Goal: Information Seeking & Learning: Find specific fact

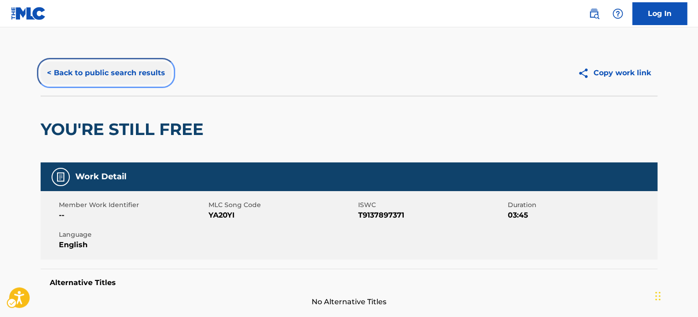
click at [99, 74] on button "< Back to public search results" at bounding box center [106, 73] width 131 height 23
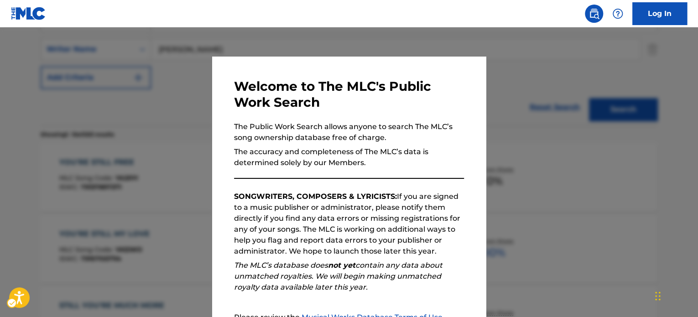
click at [193, 113] on div at bounding box center [349, 185] width 698 height 317
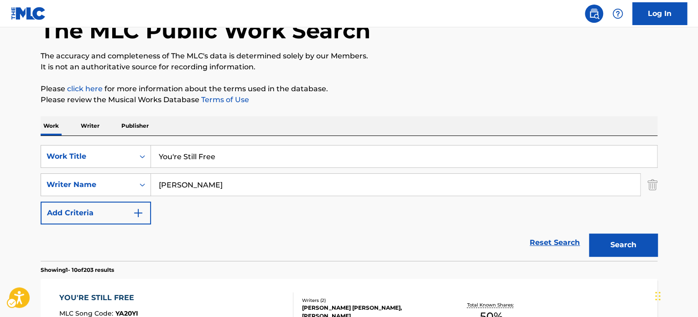
scroll to position [57, 0]
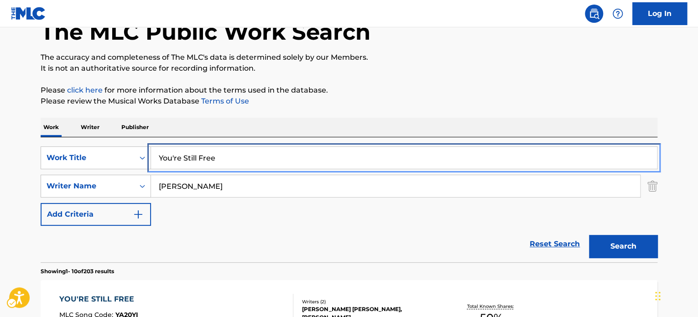
click at [233, 147] on input "You're Still Free" at bounding box center [404, 158] width 506 height 22
type input "I COME TO PRAISE HIS NAME"
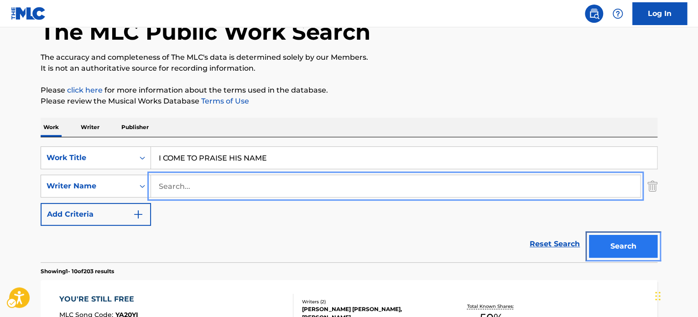
click at [605, 242] on button "Search" at bounding box center [623, 246] width 68 height 23
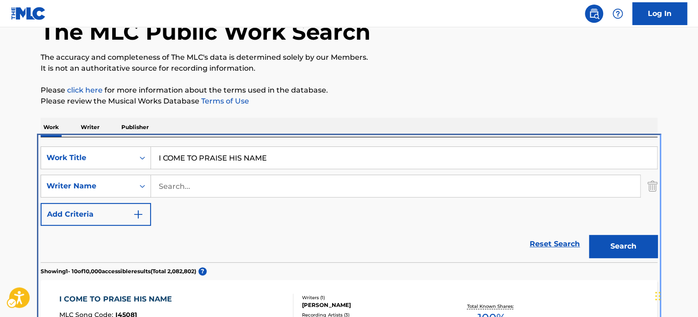
scroll to position [193, 0]
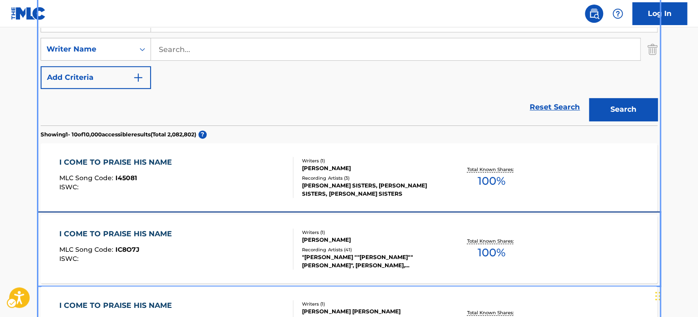
click at [345, 257] on div ""[PERSON_NAME] ""[PERSON_NAME]"" [PERSON_NAME]", [PERSON_NAME], [PERSON_NAME], …" at bounding box center [371, 261] width 138 height 16
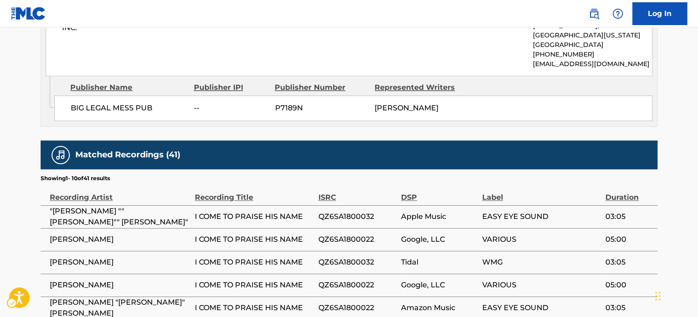
scroll to position [502, 0]
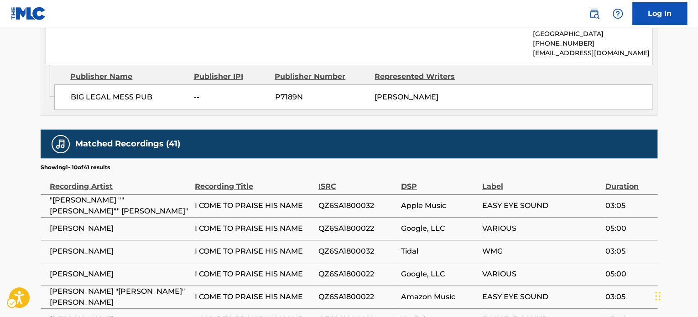
click at [350, 202] on span "QZ6SA1800032" at bounding box center [357, 205] width 78 height 11
copy div "QZ6SA1800032"
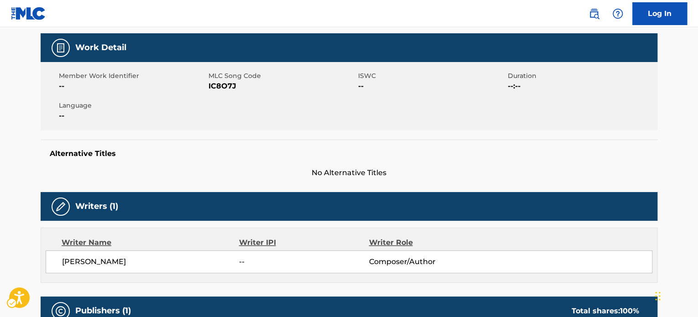
scroll to position [0, 0]
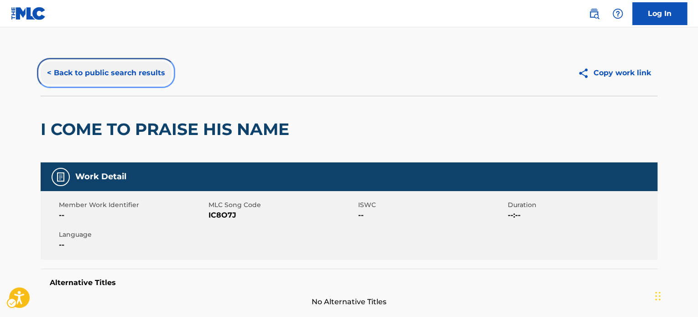
click at [92, 71] on button "< Back to public search results" at bounding box center [106, 73] width 131 height 23
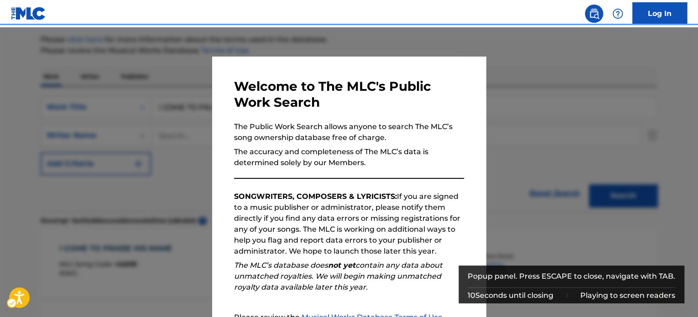
scroll to position [102, 0]
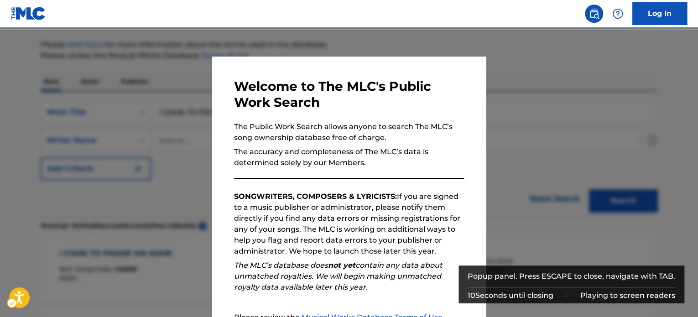
click at [166, 114] on div "Popup" at bounding box center [349, 185] width 698 height 317
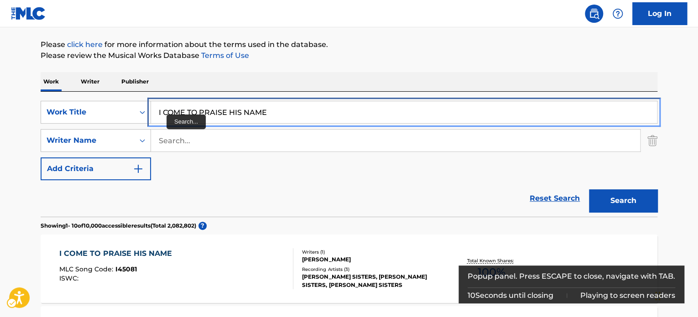
click at [201, 115] on input "I COME TO PRAISE HIS NAME" at bounding box center [404, 112] width 506 height 22
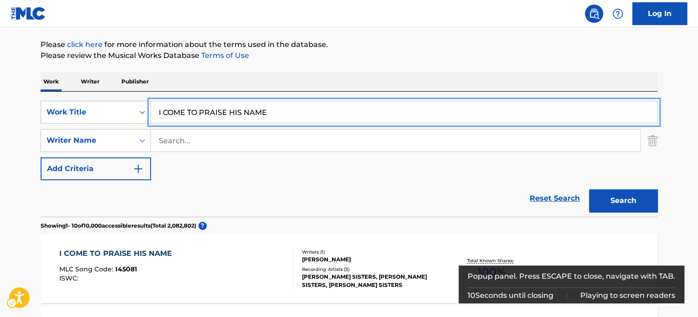
click at [201, 115] on input "I COME TO PRAISE HIS NAME" at bounding box center [404, 112] width 506 height 22
type input "la mujer de las esquina"
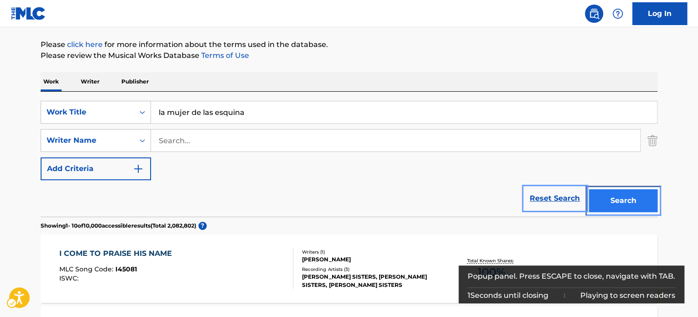
click at [589, 189] on button "Search" at bounding box center [623, 200] width 68 height 23
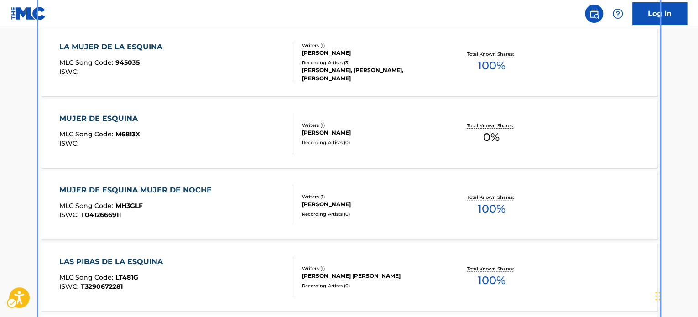
scroll to position [234, 0]
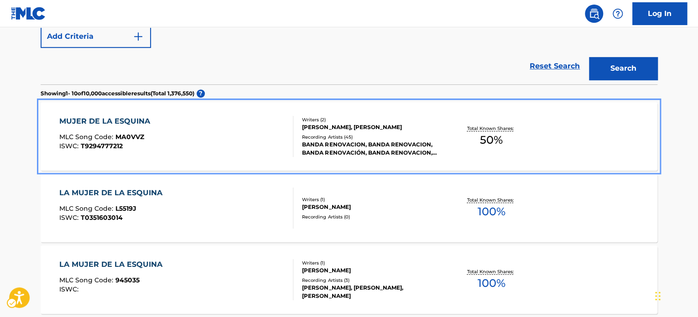
click at [291, 140] on div at bounding box center [288, 136] width 7 height 41
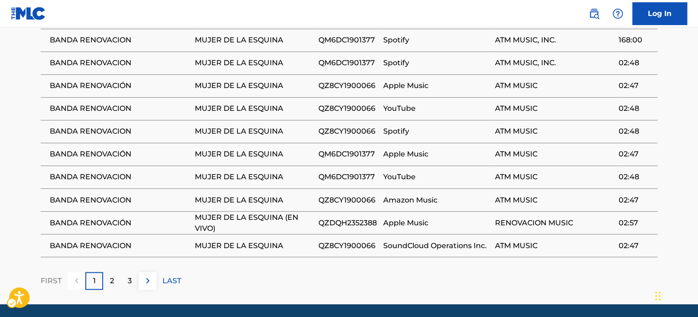
scroll to position [704, 0]
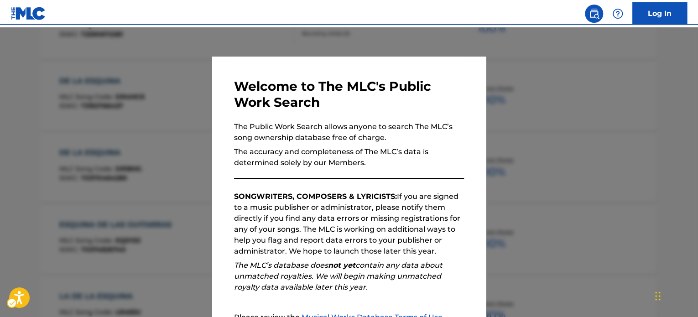
scroll to position [286, 0]
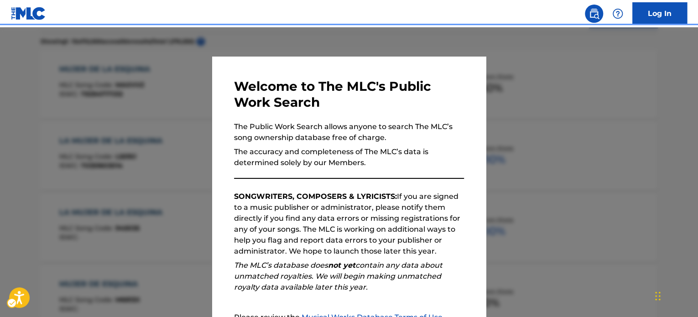
click at [212, 103] on div "Welcome to The MLC's Public Work Search The Public Work Search allows anyone to…" at bounding box center [349, 237] width 274 height 361
click at [174, 134] on div "Popup" at bounding box center [349, 185] width 698 height 317
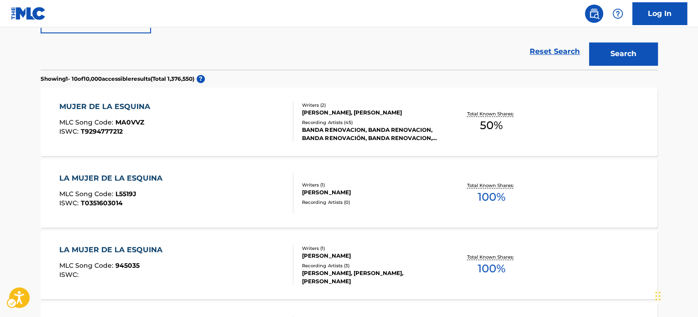
scroll to position [58, 0]
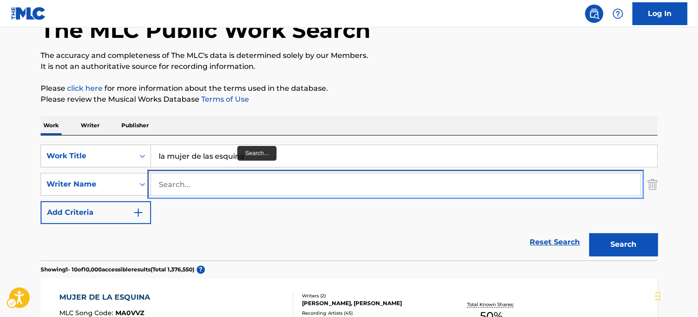
click at [222, 182] on input "Search..." at bounding box center [395, 184] width 489 height 22
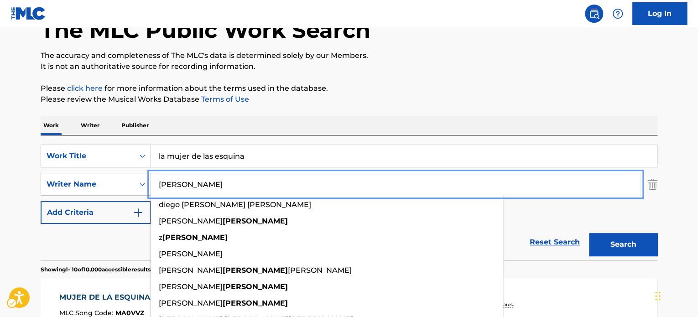
type input "[PERSON_NAME]"
click at [589, 233] on button "Search" at bounding box center [623, 244] width 68 height 23
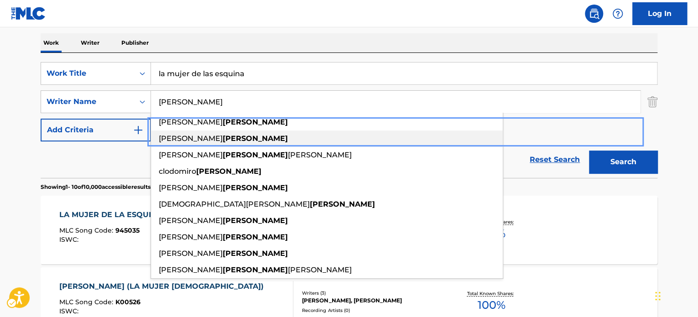
scroll to position [150, 0]
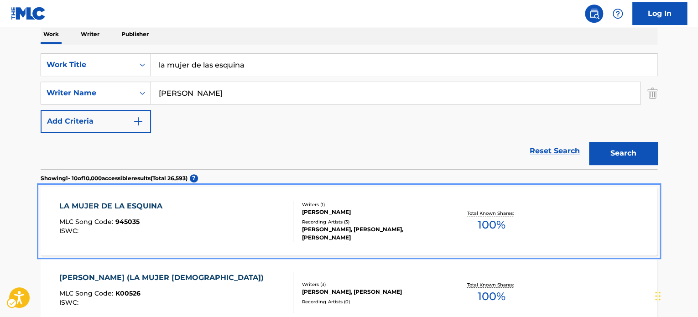
click at [161, 231] on div "ISWC :" at bounding box center [113, 231] width 108 height 7
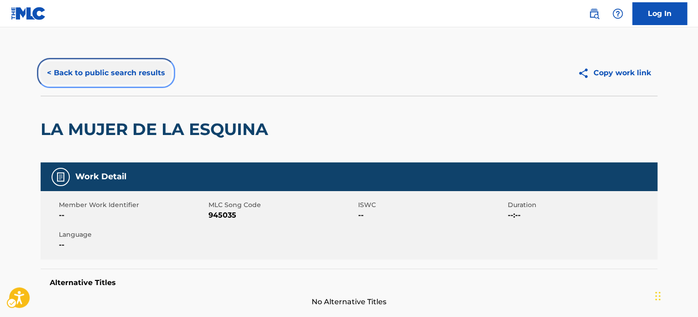
click at [124, 76] on button "< Back to public search results" at bounding box center [106, 73] width 131 height 23
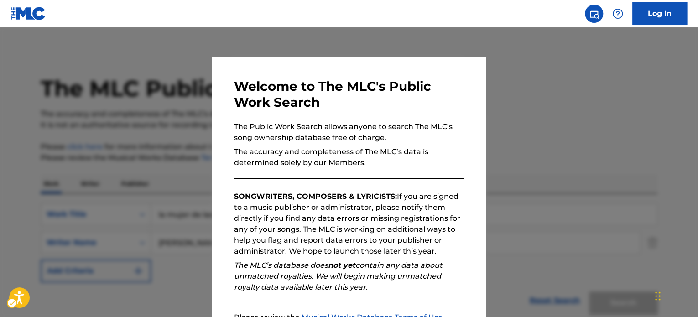
scroll to position [150, 0]
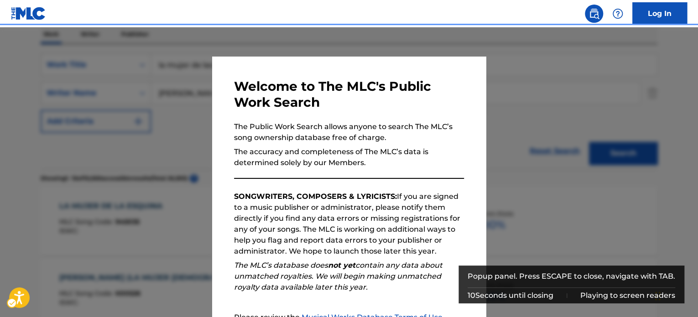
click at [144, 98] on div "Popup" at bounding box center [349, 185] width 698 height 317
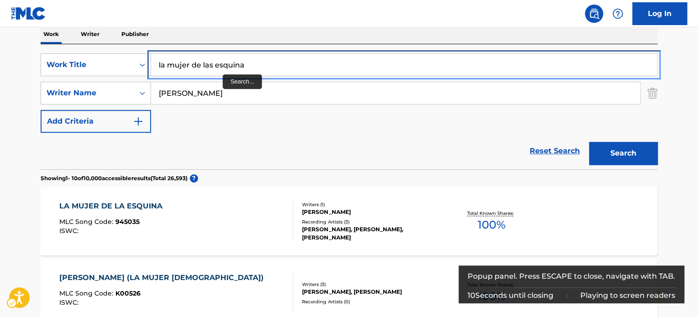
click at [224, 68] on input "la mujer de las esquina" at bounding box center [404, 65] width 506 height 22
paste input "DADDY, PLEASE DON'T CRY"
type input "DADDY, PLEASE DON'T CRY"
click at [341, 113] on div "SearchWithCriteriaaefc2138-dda9-4567-bf24-91dac6275d86 Work Title DADDY, PLEASE…" at bounding box center [349, 92] width 616 height 79
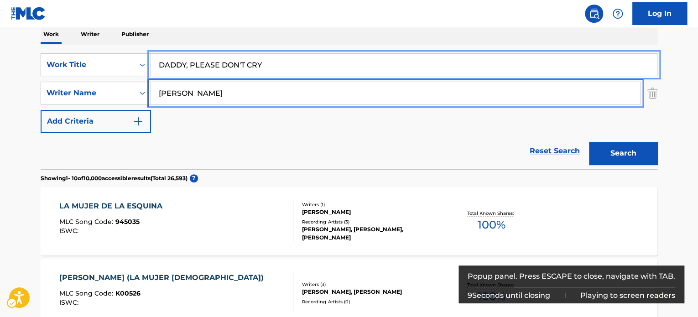
click at [341, 93] on input "[PERSON_NAME]" at bounding box center [395, 93] width 489 height 22
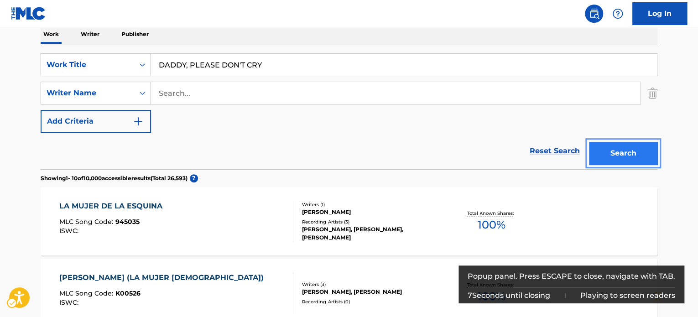
click at [631, 159] on button "Search" at bounding box center [623, 153] width 68 height 23
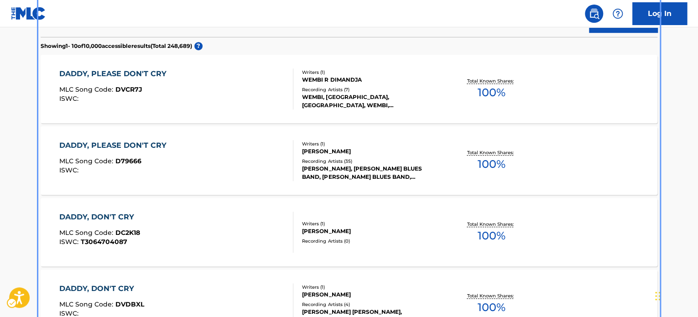
scroll to position [284, 0]
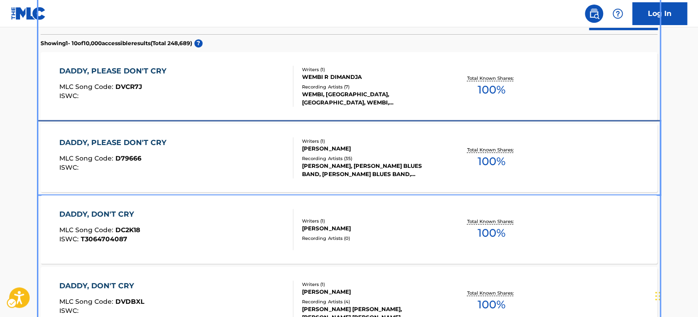
click at [400, 154] on div "Writers ( 1 ) [PERSON_NAME] Recording Artists ( 35 ) [PERSON_NAME], [PERSON_NAM…" at bounding box center [366, 158] width 146 height 41
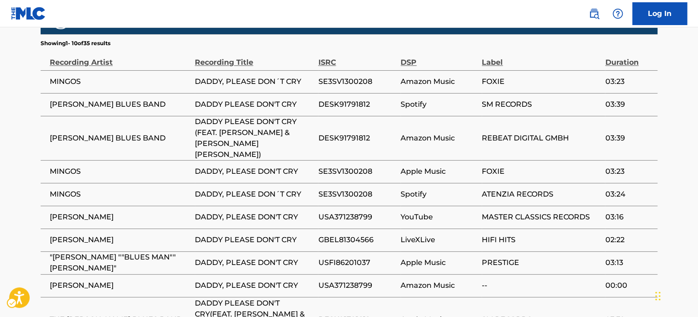
scroll to position [593, 0]
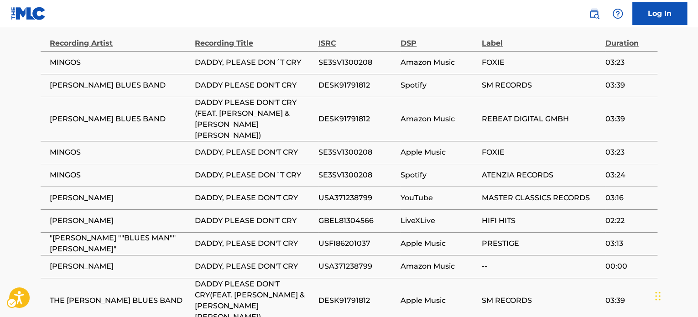
click at [347, 192] on span "USA371238799" at bounding box center [357, 197] width 78 height 11
copy span "USA371238799"
click at [345, 215] on span "GBEL81304566" at bounding box center [357, 220] width 78 height 11
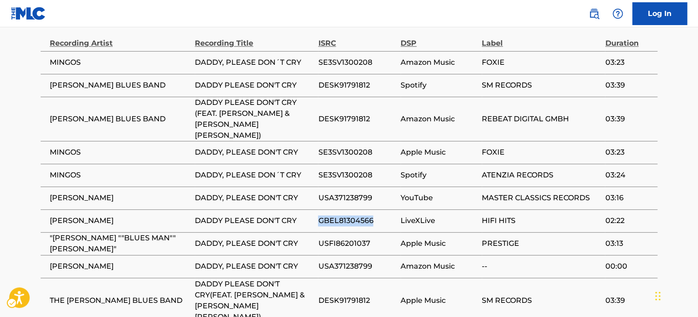
copy span "GBEL81304566"
click at [334, 238] on span "USFI86201037" at bounding box center [357, 243] width 78 height 11
copy span "USFI86201037"
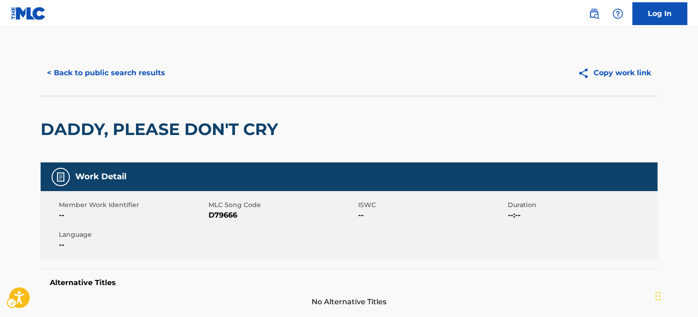
scroll to position [0, 0]
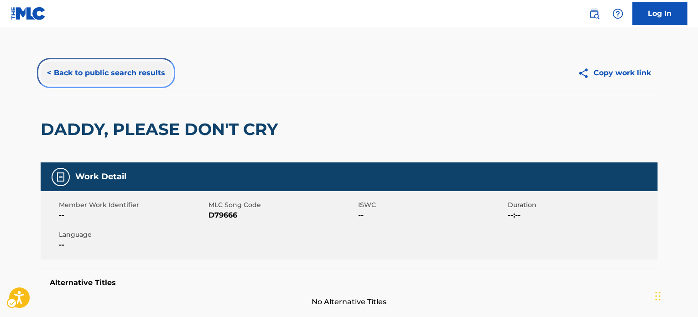
click at [117, 65] on button "< Back to public search results" at bounding box center [106, 73] width 131 height 23
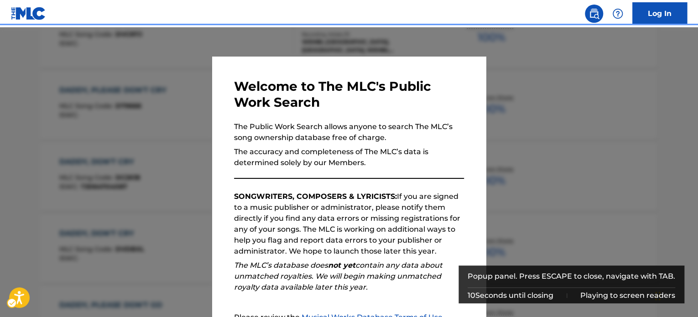
click at [171, 104] on div "Popup" at bounding box center [349, 185] width 698 height 317
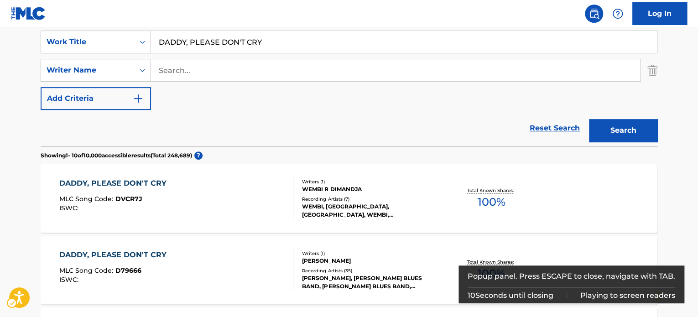
scroll to position [155, 0]
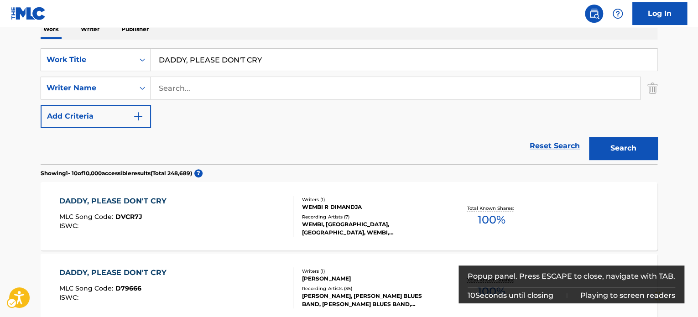
click at [265, 41] on div "SearchWithCriteriaaefc2138-dda9-4567-bf24-91dac6275d86 Work Title DADDY, PLEASE…" at bounding box center [349, 101] width 616 height 125
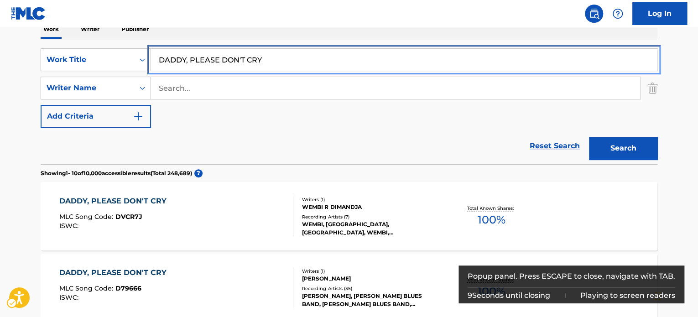
click at [275, 61] on input "DADDY, PLEASE DON'T CRY" at bounding box center [404, 60] width 506 height 22
paste input "T0715720174"
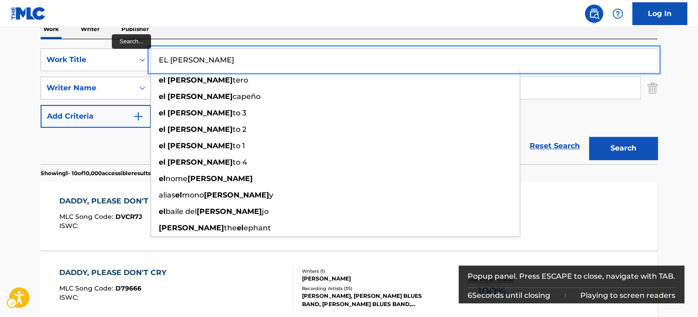
type input "EL [PERSON_NAME]"
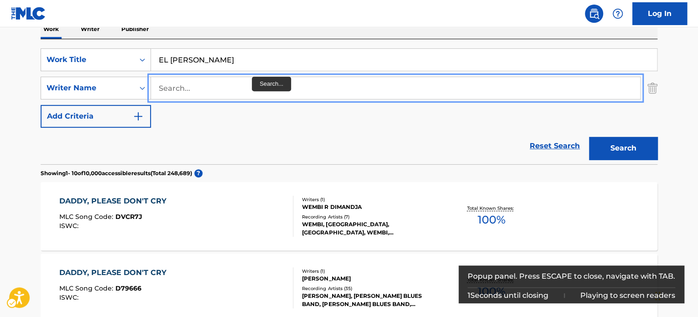
click at [252, 87] on input "Search..." at bounding box center [395, 88] width 489 height 22
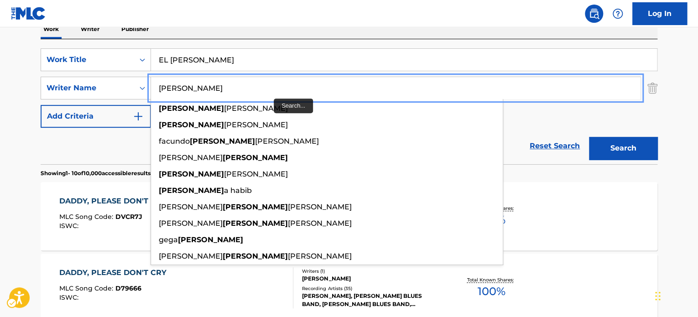
type input "[PERSON_NAME]"
click at [589, 137] on button "Search" at bounding box center [623, 148] width 68 height 23
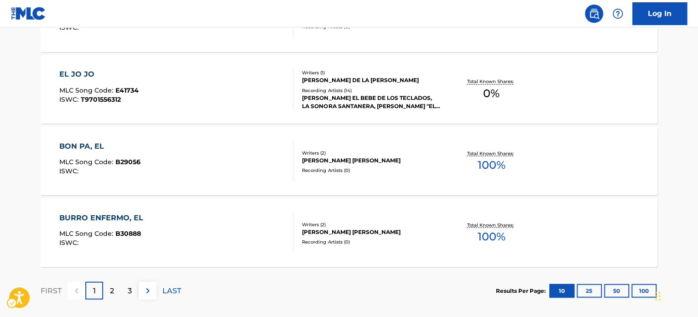
scroll to position [781, 0]
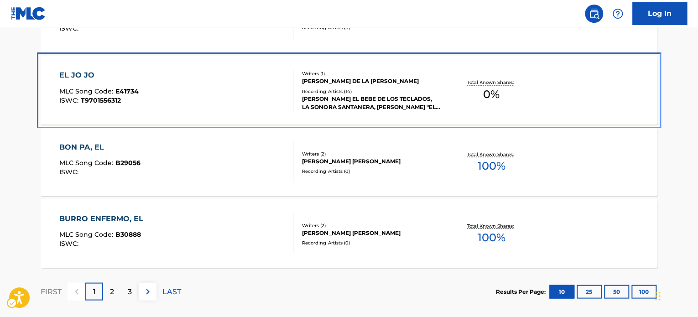
click at [349, 86] on div "Writers ( 1 ) [PERSON_NAME] DE LA [PERSON_NAME] Recording Artists ( 14 ) [PERSO…" at bounding box center [366, 90] width 146 height 41
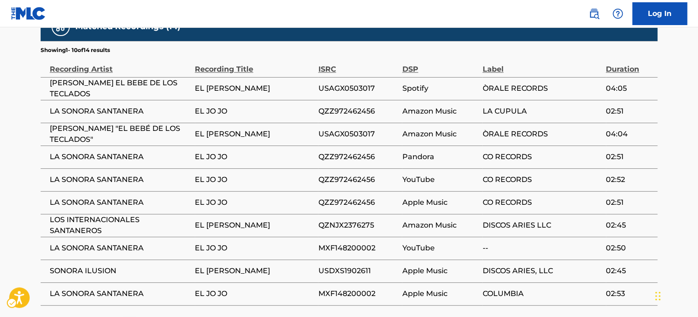
scroll to position [472, 0]
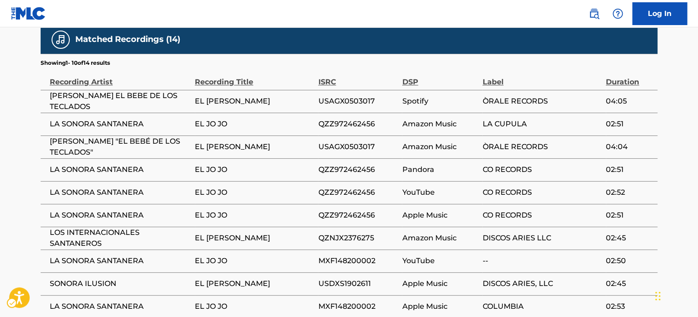
click at [337, 100] on span "USAGX0503017" at bounding box center [357, 101] width 79 height 11
copy span "USAGX0503017"
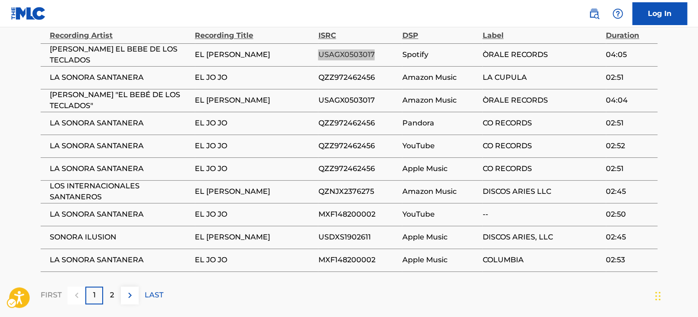
scroll to position [517, 0]
